Goal: Information Seeking & Learning: Learn about a topic

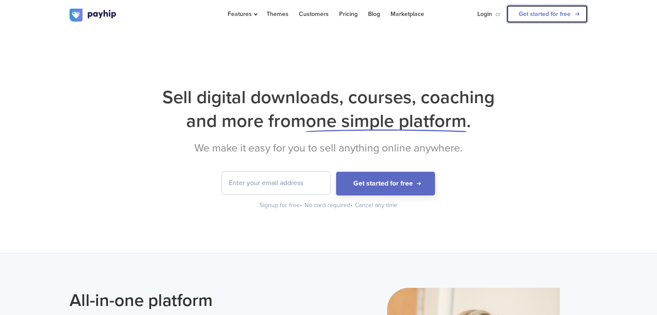
click at [534, 18] on link "Get started for free" at bounding box center [547, 14] width 82 height 19
click at [484, 16] on link "Login" at bounding box center [484, 14] width 15 height 28
click at [344, 11] on link "Pricing" at bounding box center [348, 14] width 19 height 28
